Goal: Task Accomplishment & Management: Use online tool/utility

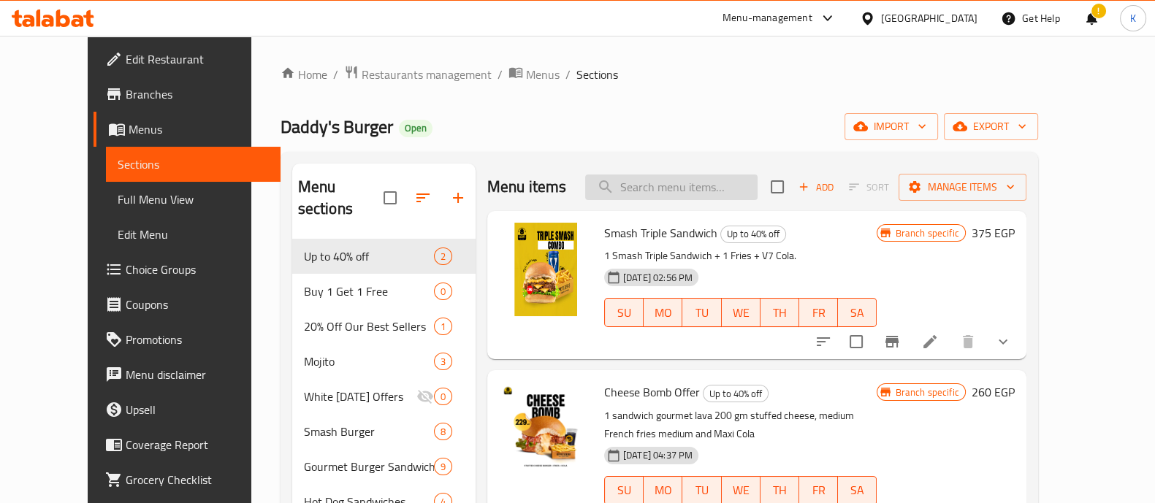
click at [681, 197] on input "search" at bounding box center [671, 188] width 172 height 26
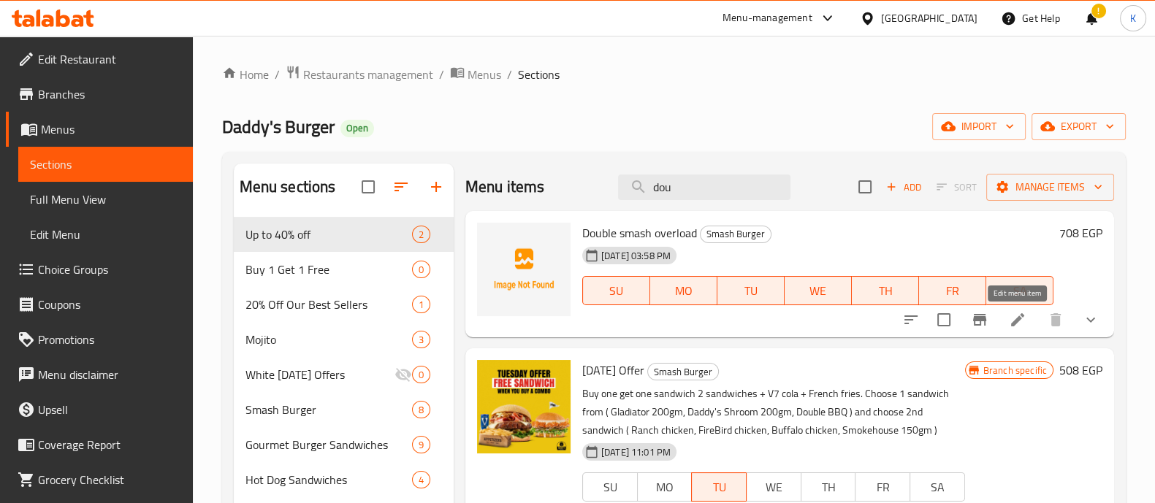
type input "dou"
click at [1024, 324] on icon at bounding box center [1018, 320] width 18 height 18
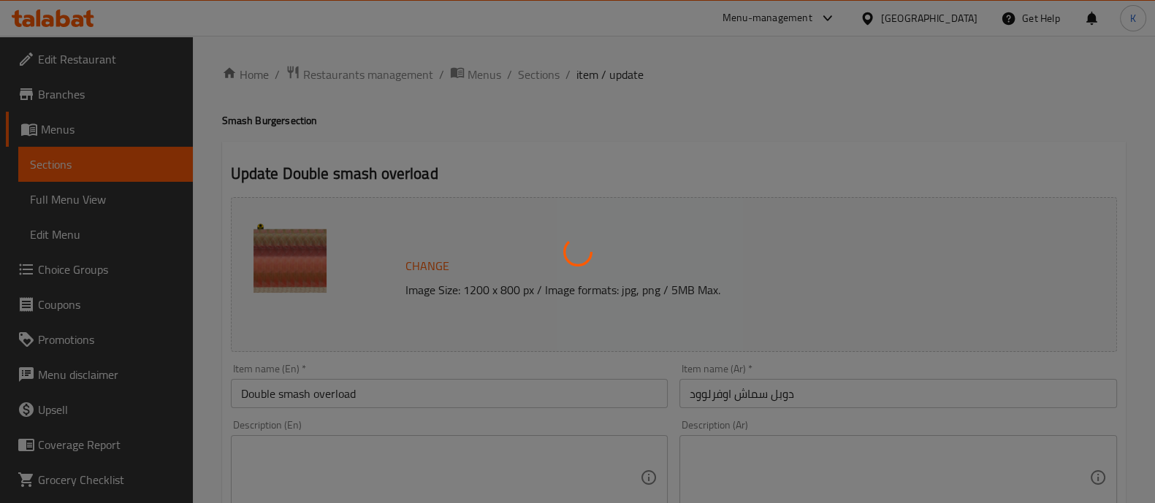
type input "إختيارك من"
type input "1"
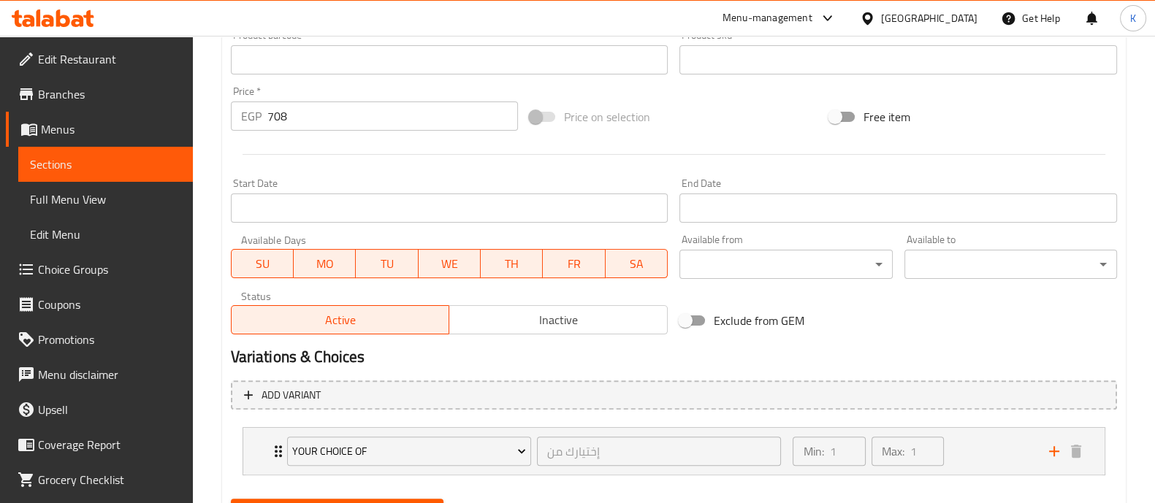
scroll to position [493, 0]
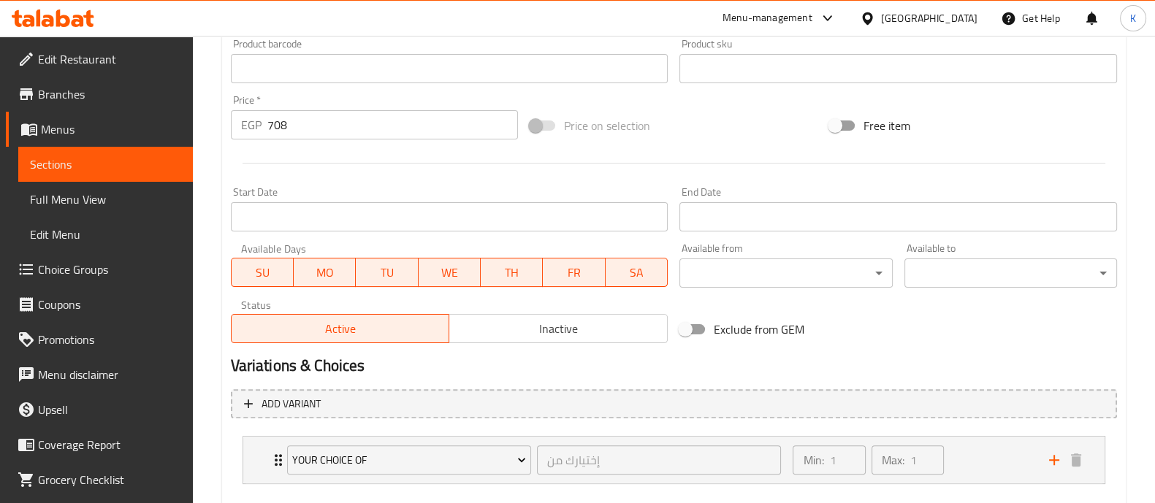
click at [313, 134] on input "708" at bounding box center [392, 124] width 251 height 29
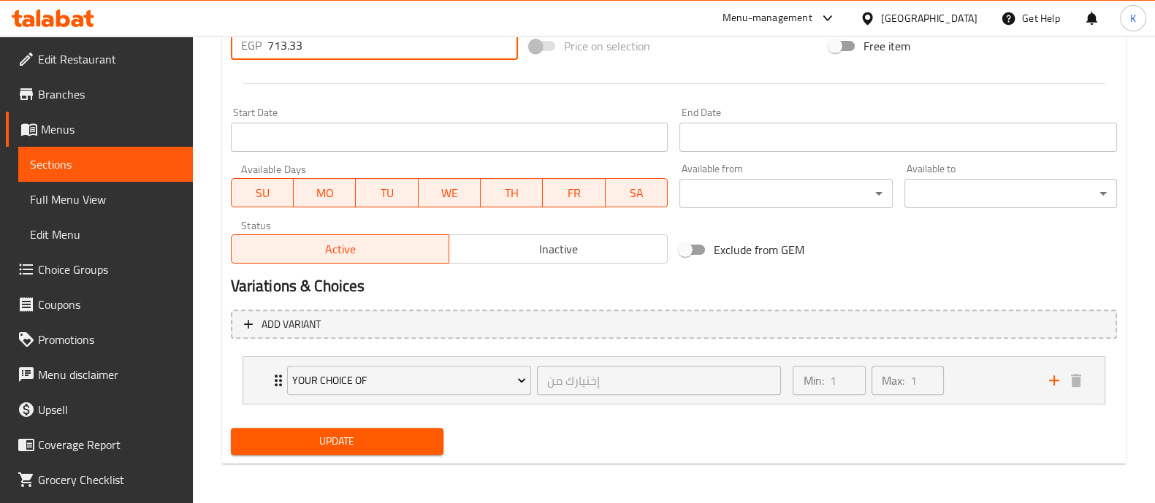
click at [381, 453] on button "Update" at bounding box center [337, 441] width 213 height 27
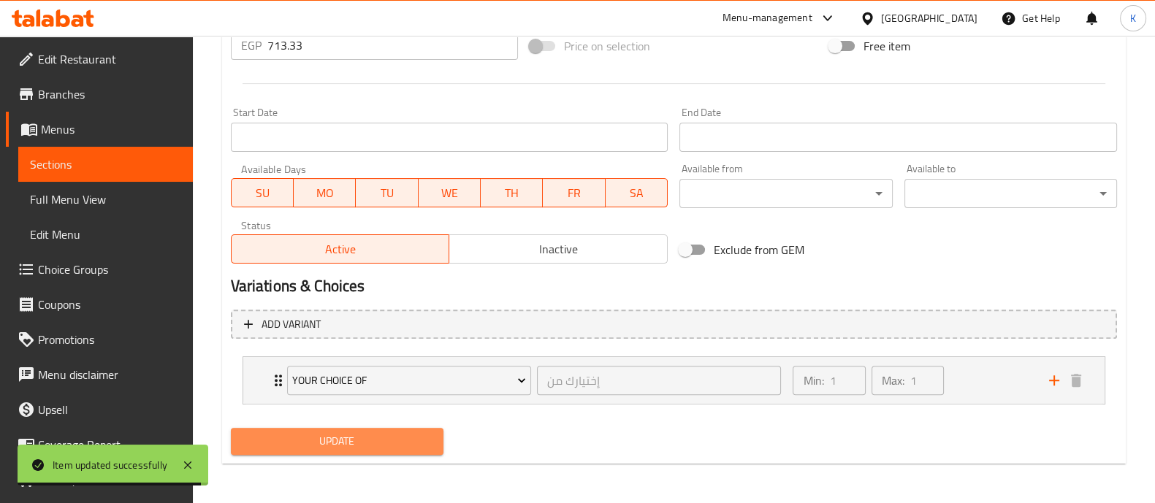
click at [350, 428] on button "Update" at bounding box center [337, 441] width 213 height 27
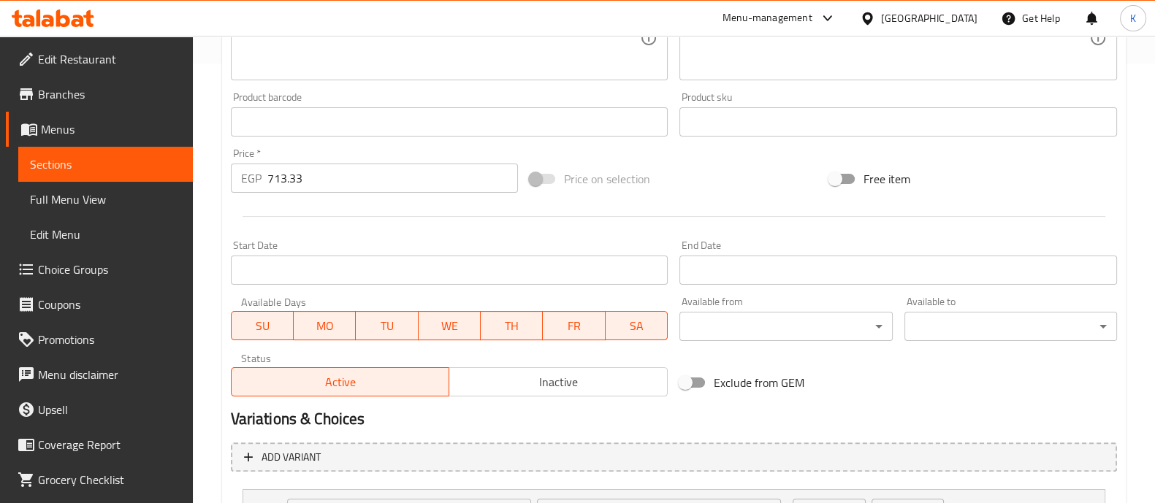
scroll to position [438, 0]
click at [308, 188] on input "713.33" at bounding box center [392, 180] width 251 height 29
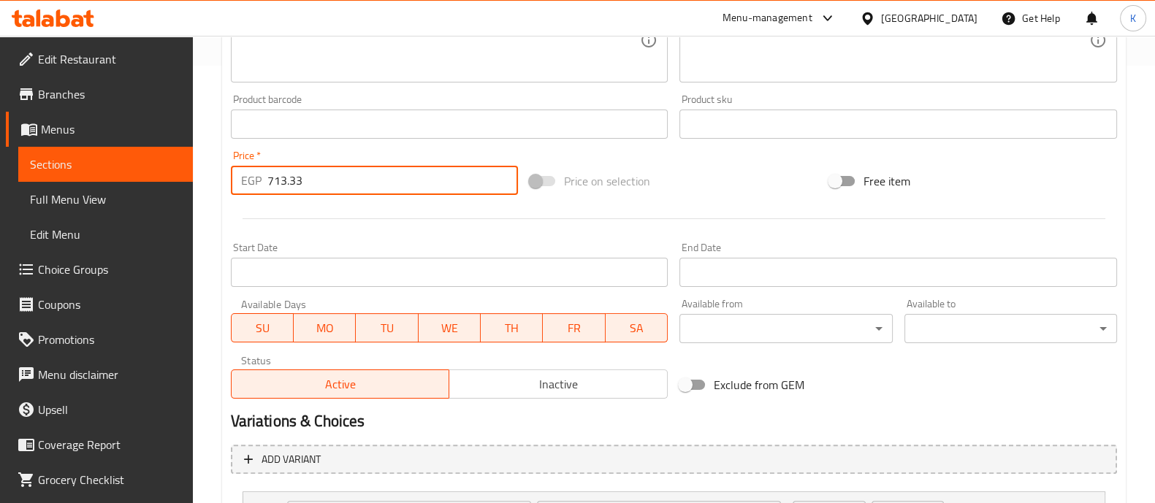
click at [308, 188] on input "713.33" at bounding box center [392, 180] width 251 height 29
click at [278, 188] on input "713.33" at bounding box center [392, 180] width 251 height 29
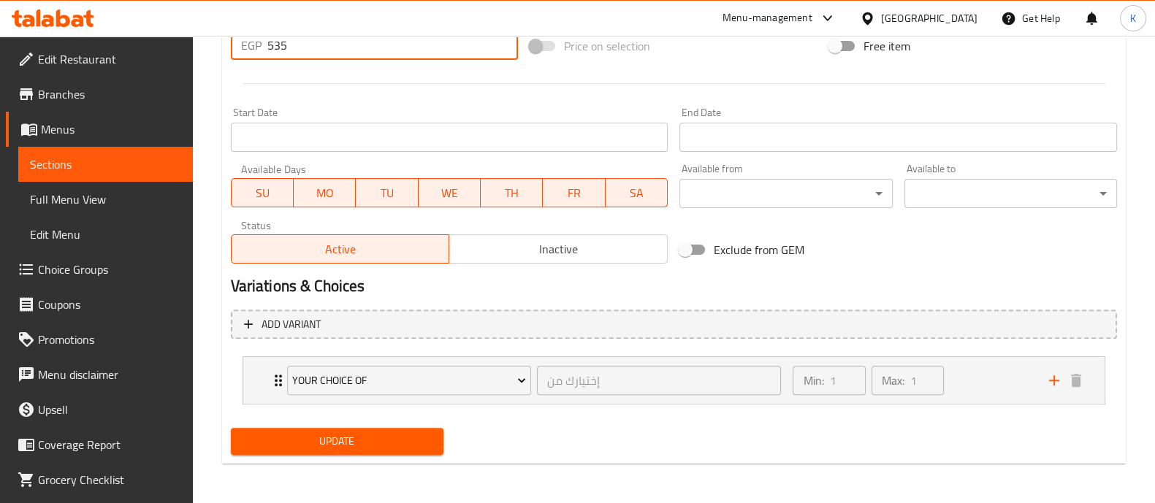
click at [343, 449] on button "Update" at bounding box center [337, 441] width 213 height 27
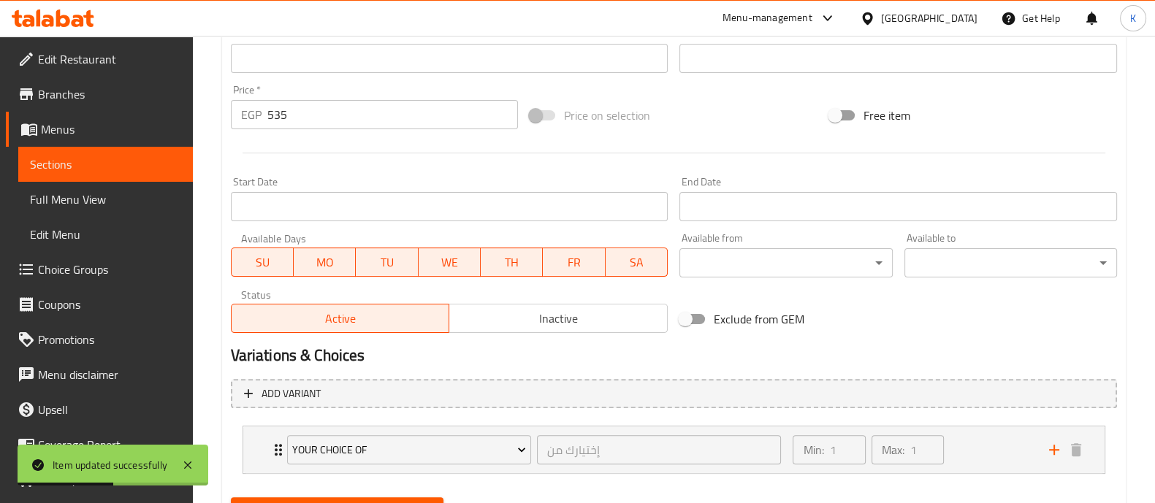
scroll to position [501, 0]
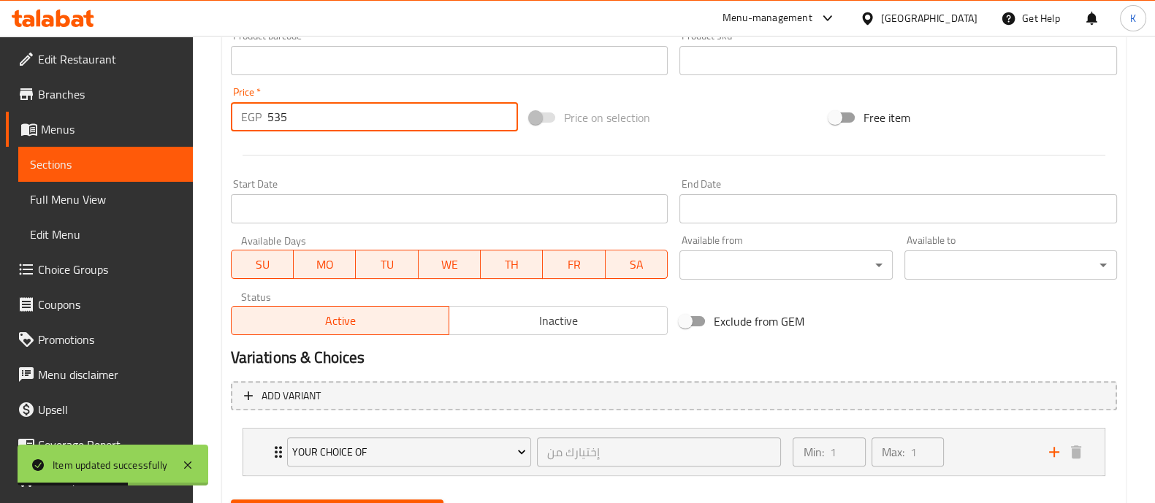
click at [307, 111] on input "535" at bounding box center [392, 116] width 251 height 29
click at [292, 114] on input "535" at bounding box center [392, 116] width 251 height 29
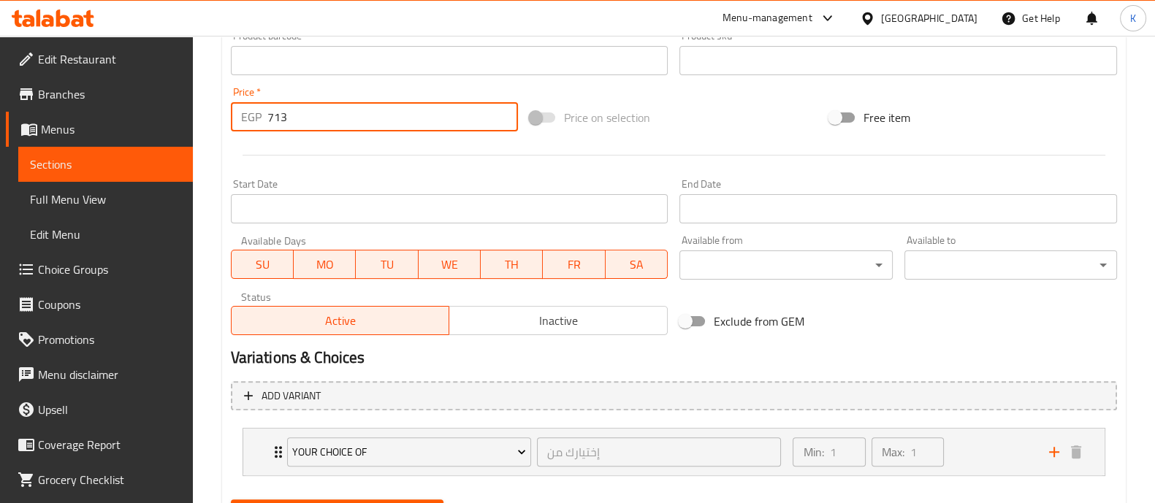
scroll to position [573, 0]
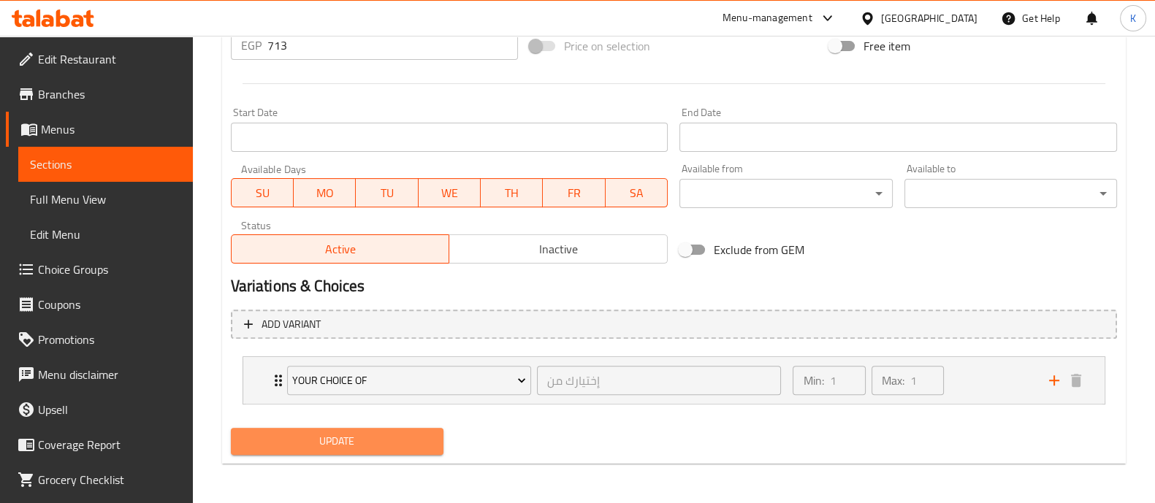
click at [376, 438] on span "Update" at bounding box center [337, 442] width 189 height 18
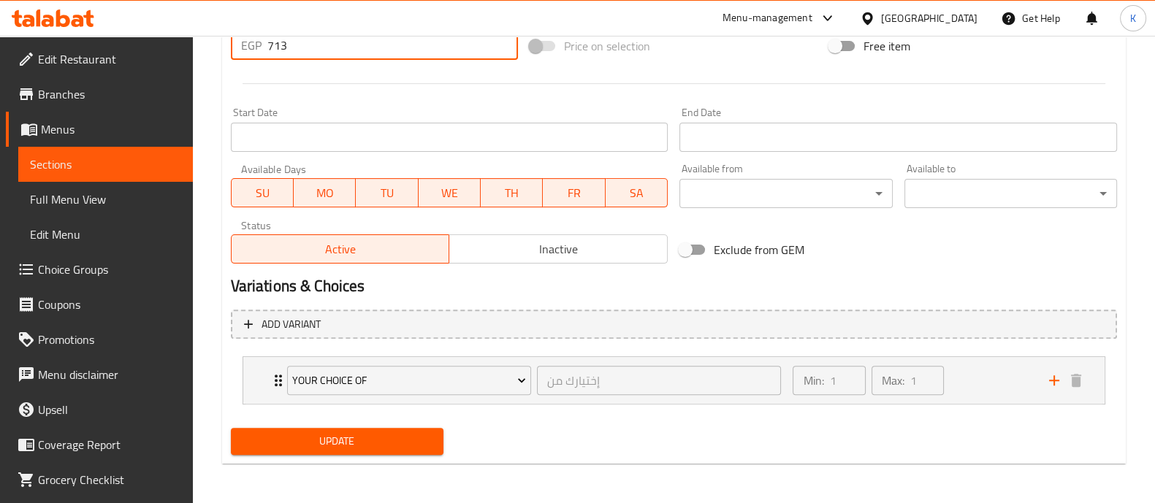
click at [318, 53] on input "713" at bounding box center [392, 45] width 251 height 29
type input "713.3"
click at [338, 433] on span "Update" at bounding box center [337, 442] width 189 height 18
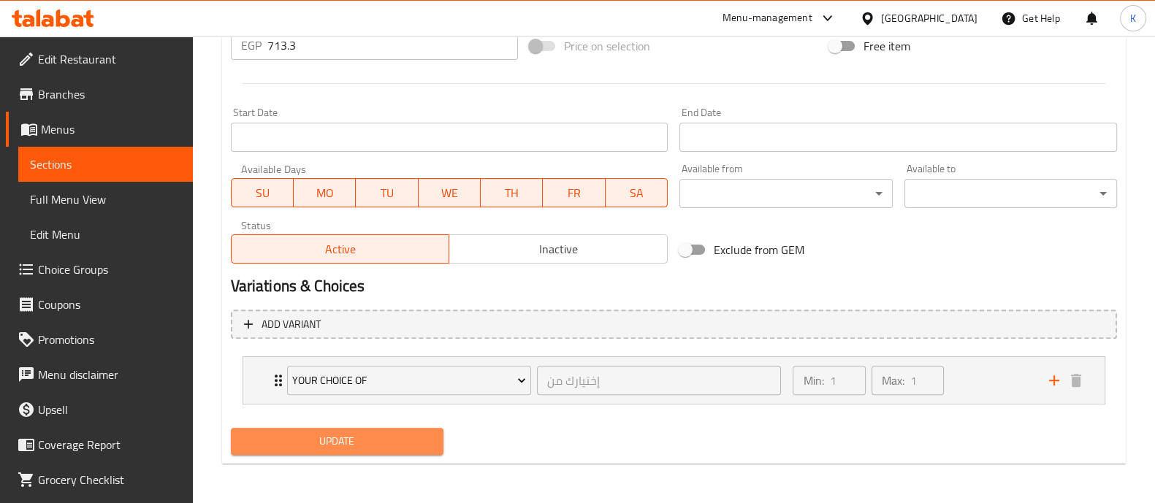
click at [338, 433] on span "Update" at bounding box center [337, 442] width 189 height 18
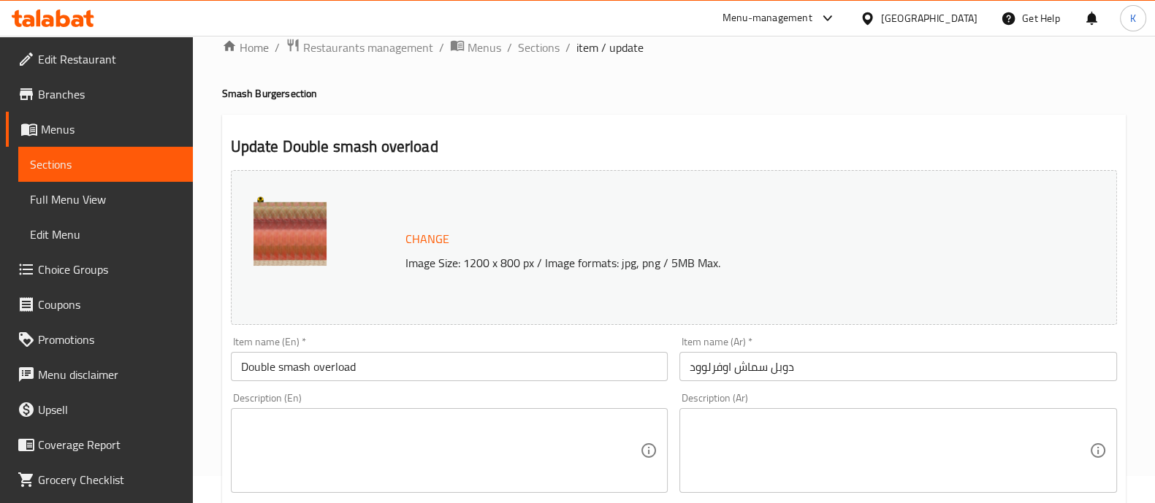
scroll to position [0, 0]
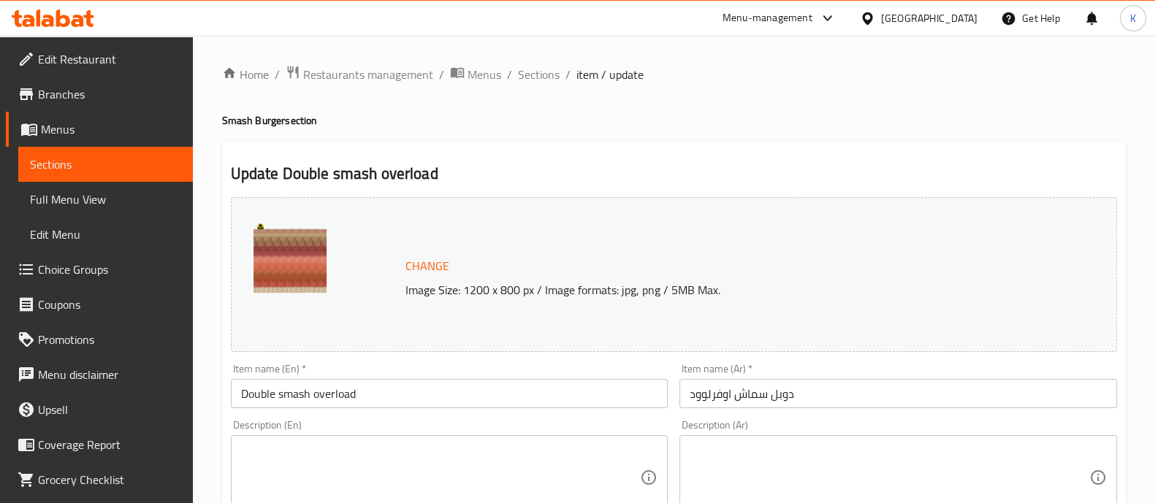
click at [128, 96] on span "Branches" at bounding box center [109, 94] width 143 height 18
